Goal: Task Accomplishment & Management: Use online tool/utility

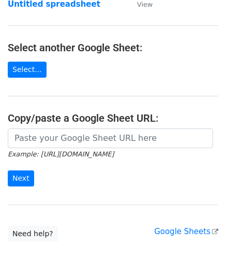
scroll to position [104, 0]
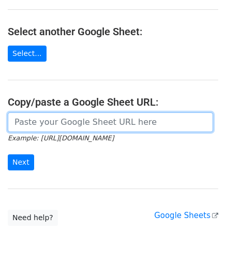
click at [53, 125] on input "url" at bounding box center [111, 122] width 206 height 20
paste input "[URL][DOMAIN_NAME]"
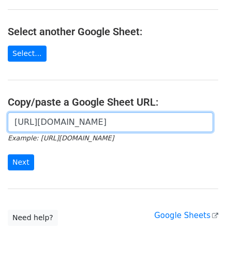
scroll to position [0, 229]
type input "[URL][DOMAIN_NAME]"
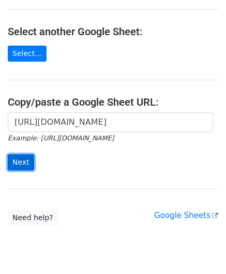
scroll to position [0, 0]
click at [24, 159] on input "Next" at bounding box center [21, 162] width 26 height 16
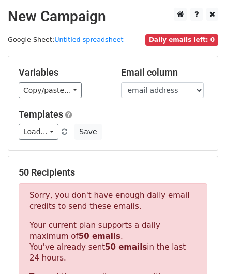
scroll to position [336, 0]
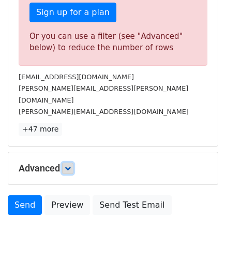
click at [67, 165] on icon at bounding box center [68, 168] width 6 height 6
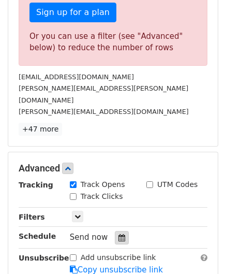
click at [119, 234] on icon at bounding box center [122, 237] width 7 height 7
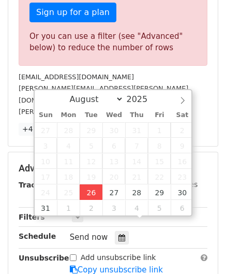
type input "2025-08-26 12:00"
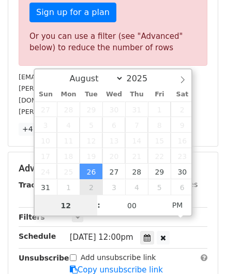
paste input "4"
type input "4"
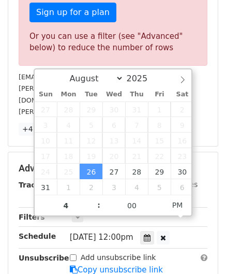
type input "2025-08-26 16:00"
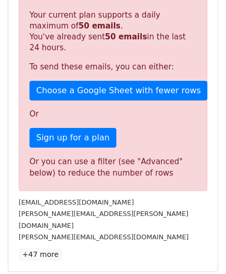
scroll to position [475, 0]
